Goal: Task Accomplishment & Management: Manage account settings

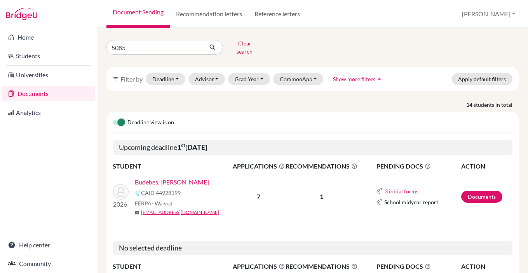
type input "50859"
click button "submit" at bounding box center [212, 47] width 21 height 15
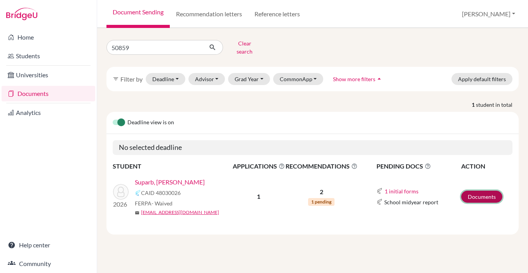
click at [483, 191] on link "Documents" at bounding box center [481, 197] width 41 height 12
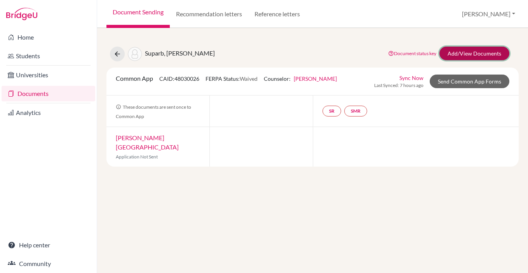
click at [456, 51] on link "Add/View Documents" at bounding box center [474, 54] width 70 height 14
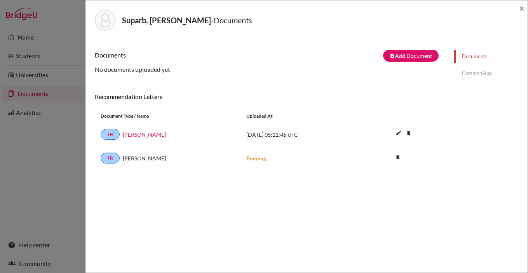
click at [482, 70] on link "Common App" at bounding box center [490, 73] width 73 height 14
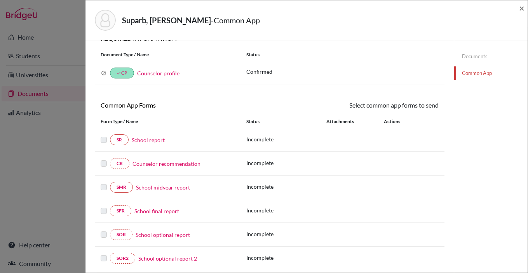
scroll to position [15, 0]
click at [476, 57] on link "Documents" at bounding box center [490, 57] width 73 height 14
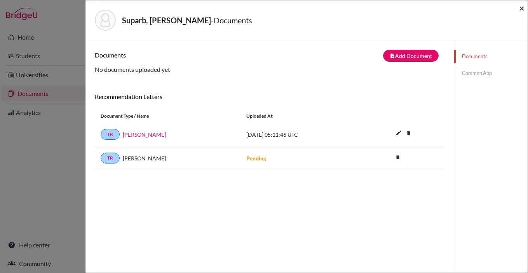
click at [521, 9] on span "×" at bounding box center [521, 7] width 5 height 11
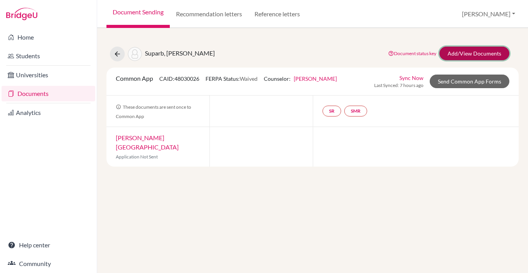
click at [471, 50] on link "Add/View Documents" at bounding box center [474, 54] width 70 height 14
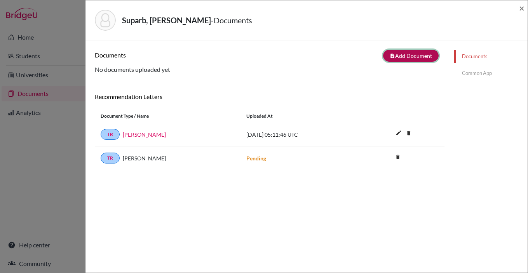
click at [398, 56] on button "note_add Add Document" at bounding box center [411, 56] width 56 height 12
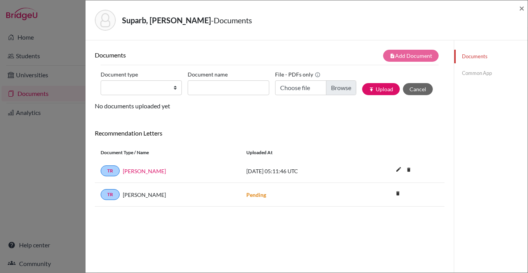
click at [473, 75] on link "Common App" at bounding box center [490, 73] width 73 height 14
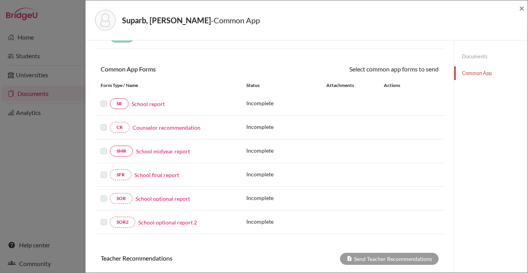
scroll to position [62, 0]
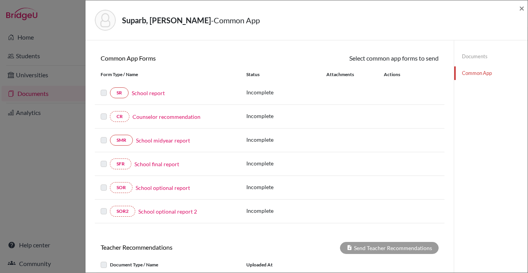
click at [146, 92] on link "School report" at bounding box center [148, 93] width 33 height 8
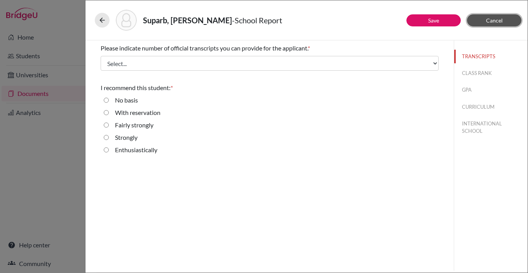
click at [499, 24] on button "Cancel" at bounding box center [494, 20] width 54 height 12
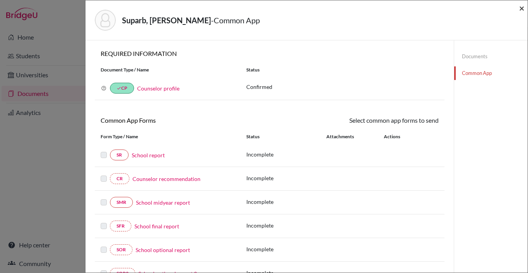
click at [520, 10] on span "×" at bounding box center [521, 7] width 5 height 11
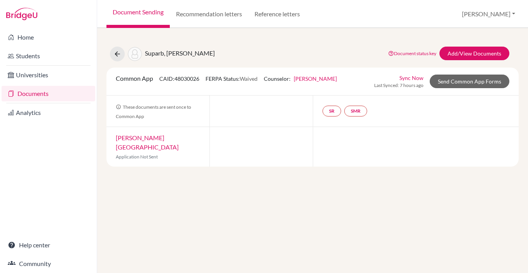
click at [132, 12] on link "Document Sending" at bounding box center [137, 14] width 63 height 28
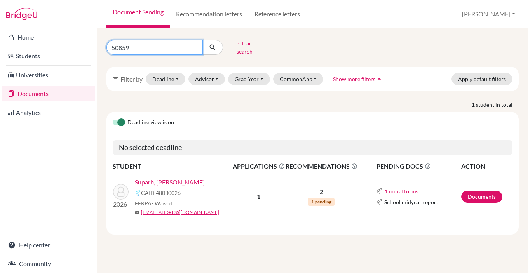
click at [119, 44] on input "50859" at bounding box center [154, 47] width 96 height 15
click at [251, 45] on button "Clear search" at bounding box center [244, 47] width 43 height 20
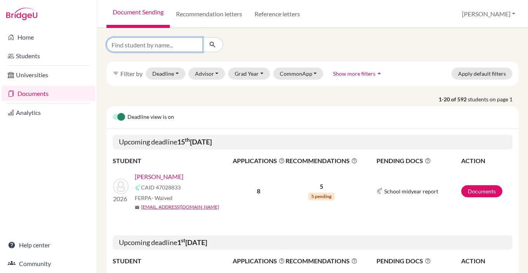
click at [166, 47] on input "Find student by name..." at bounding box center [154, 44] width 96 height 15
paste input "50859"
type input "50859"
click button "submit" at bounding box center [212, 44] width 21 height 15
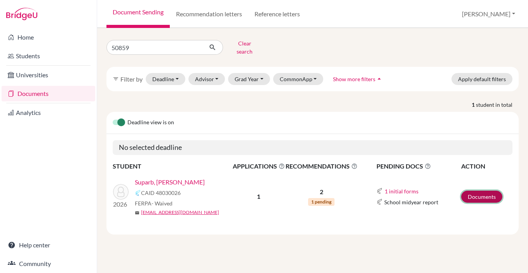
click at [472, 192] on link "Documents" at bounding box center [481, 197] width 41 height 12
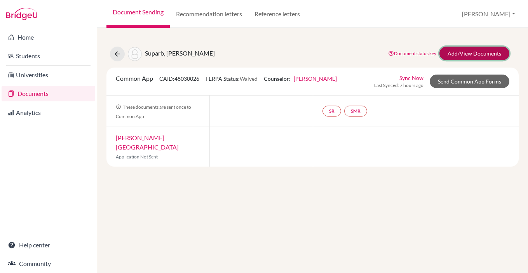
click at [468, 52] on link "Add/View Documents" at bounding box center [474, 54] width 70 height 14
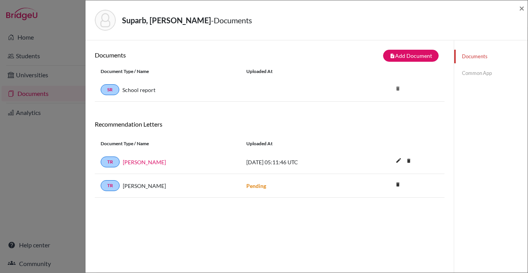
click at [470, 78] on link "Common App" at bounding box center [490, 73] width 73 height 14
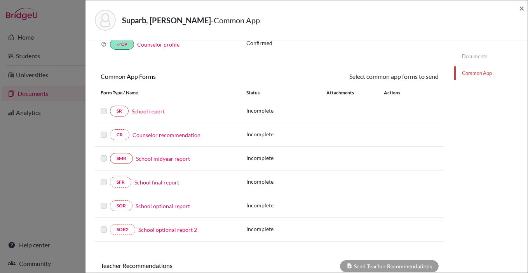
scroll to position [53, 0]
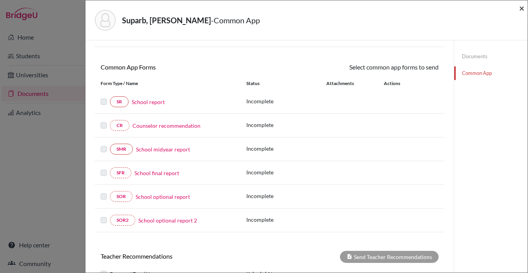
click at [523, 10] on span "×" at bounding box center [521, 7] width 5 height 11
